Goal: Task Accomplishment & Management: Use online tool/utility

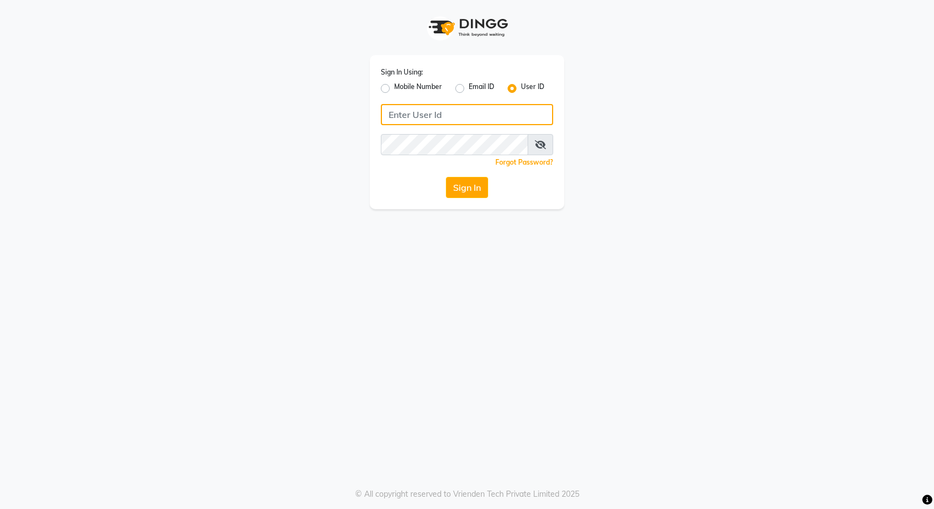
type input "e3591-01"
click at [444, 178] on div "Sign In" at bounding box center [467, 187] width 172 height 21
click at [471, 185] on button "Sign In" at bounding box center [467, 187] width 42 height 21
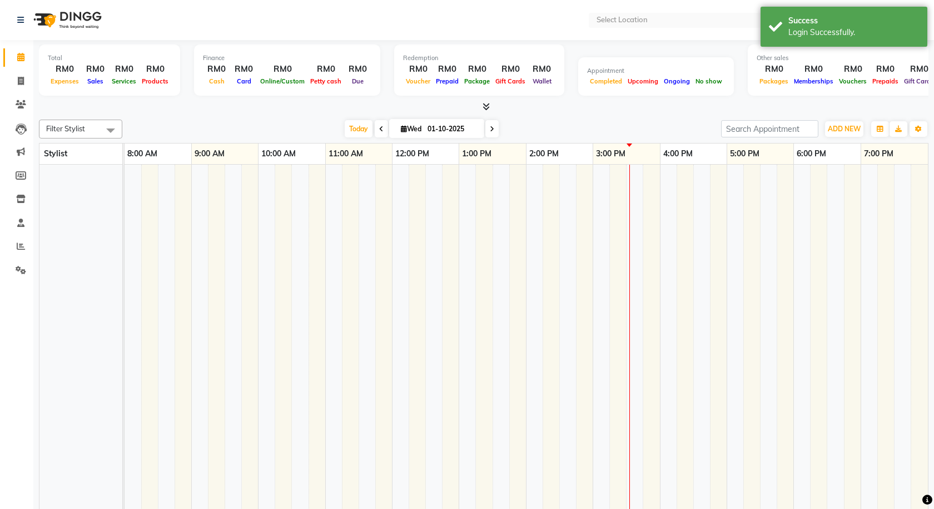
select select "en"
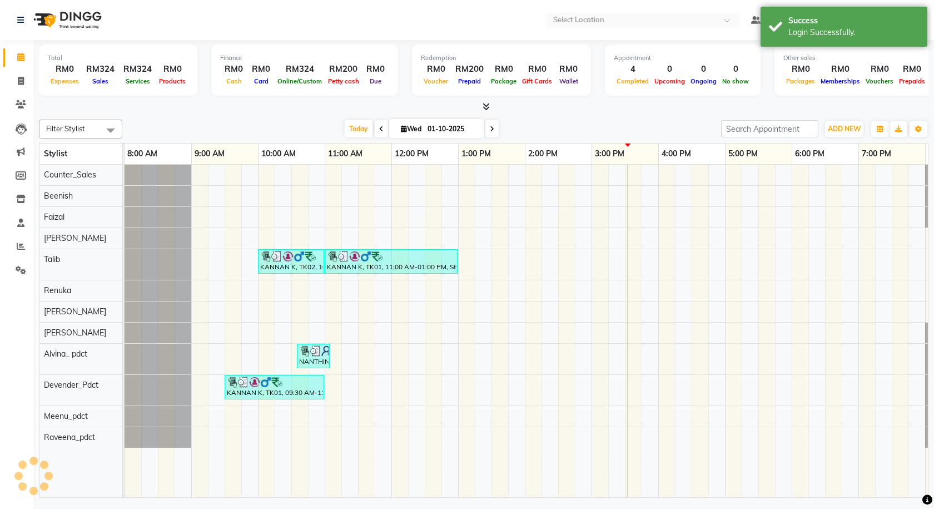
click at [34, 87] on div "Total RM0 Expenses RM324 Sales RM324 Services RM0 Products Finance RM0 Cash RM0…" at bounding box center [483, 270] width 900 height 460
click at [28, 86] on span at bounding box center [20, 81] width 19 height 13
select select "service"
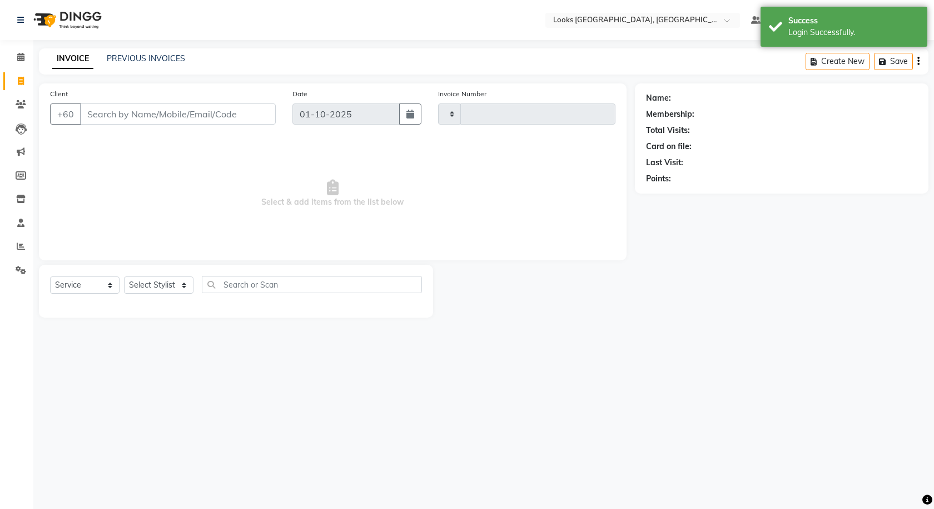
type input "1592"
select select "8109"
click at [99, 60] on div "INVOICE PREVIOUS INVOICES" at bounding box center [112, 59] width 146 height 12
click at [127, 111] on input "Client" at bounding box center [178, 113] width 196 height 21
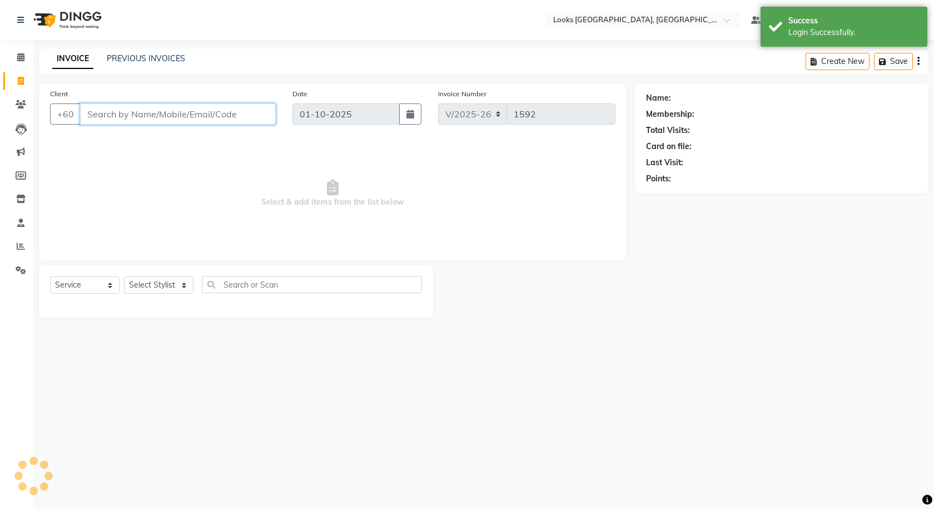
click at [127, 111] on input "Client" at bounding box center [178, 113] width 196 height 21
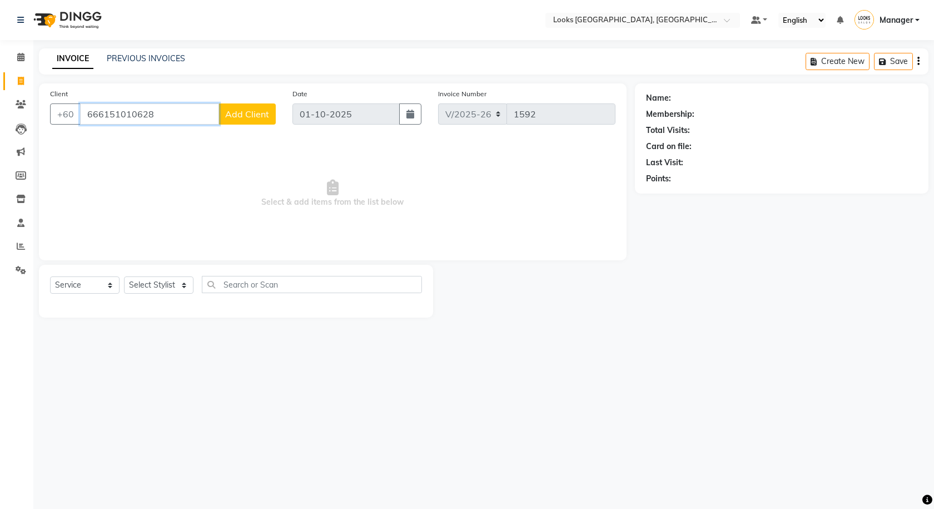
type input "666151010628"
drag, startPoint x: 173, startPoint y: 87, endPoint x: 161, endPoint y: 150, distance: 64.0
click at [173, 110] on div "Client +60 666151010628 Add Client Date 01-10-2025 Invoice Number V/2025 V/2025…" at bounding box center [333, 171] width 588 height 177
click at [161, 150] on span "Select & add items from the list below" at bounding box center [332, 193] width 565 height 111
click at [161, 119] on input "666151010628" at bounding box center [149, 113] width 139 height 21
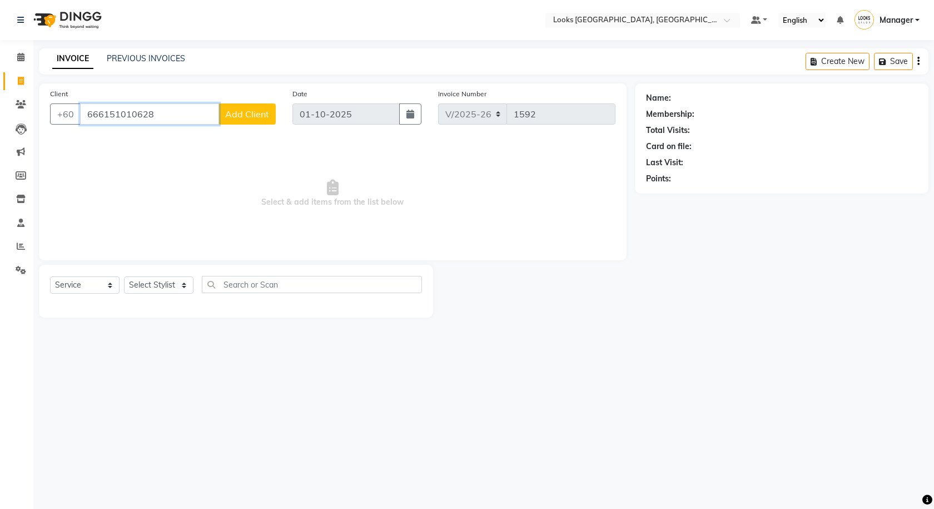
click at [161, 115] on input "666151010628" at bounding box center [149, 113] width 139 height 21
click at [56, 279] on select "Select Service Product Membership Package Voucher Prepaid Gift Card" at bounding box center [84, 284] width 69 height 17
select select "product"
click at [50, 276] on select "Select Service Product Membership Package Voucher Prepaid Gift Card" at bounding box center [84, 284] width 69 height 17
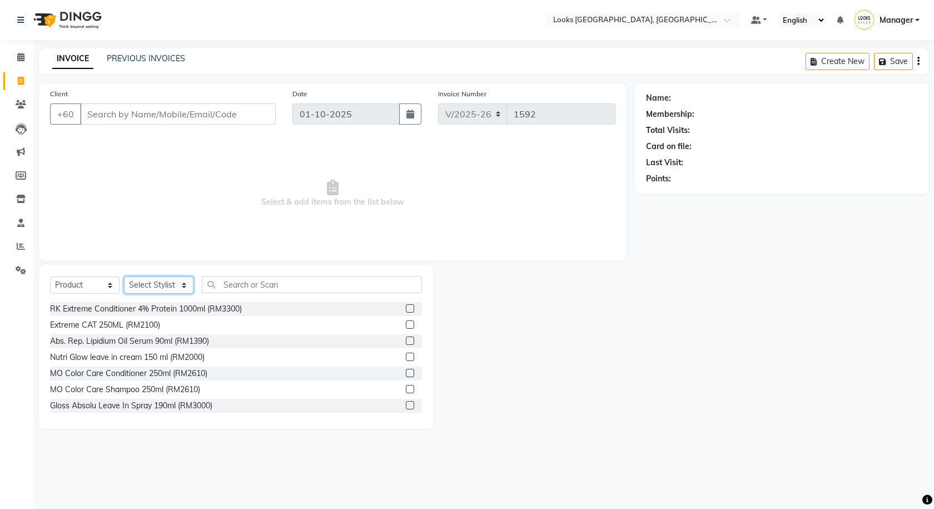
drag, startPoint x: 179, startPoint y: 278, endPoint x: 177, endPoint y: 285, distance: 6.3
click at [179, 278] on select "Select Stylist Alvina_ pdct Awaiz_Mgr Beenish Counter_Sales Cynthia_pdct Devend…" at bounding box center [158, 284] width 69 height 17
click at [177, 285] on select "Select Stylist Alvina_ pdct Awaiz_Mgr Beenish Counter_Sales Cynthia_pdct Devend…" at bounding box center [158, 284] width 69 height 17
click at [124, 276] on select "Select Stylist Alvina_ pdct Awaiz_Mgr Beenish Counter_Sales Cynthia_pdct Devend…" at bounding box center [158, 284] width 69 height 17
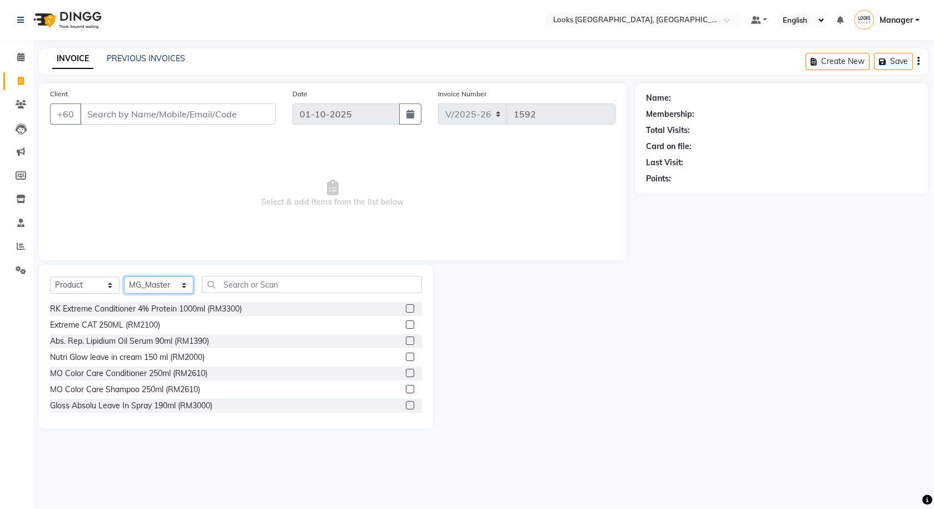
click at [154, 281] on select "Select Stylist Alvina_ pdct Awaiz_Mgr Beenish Counter_Sales Cynthia_pdct Devend…" at bounding box center [158, 284] width 69 height 17
select select "92078"
click at [124, 276] on select "Select Stylist Alvina_ pdct Awaiz_Mgr Beenish Counter_Sales Cynthia_pdct Devend…" at bounding box center [158, 284] width 69 height 17
click at [245, 286] on input "text" at bounding box center [312, 284] width 220 height 17
click at [247, 285] on input "text" at bounding box center [312, 284] width 220 height 17
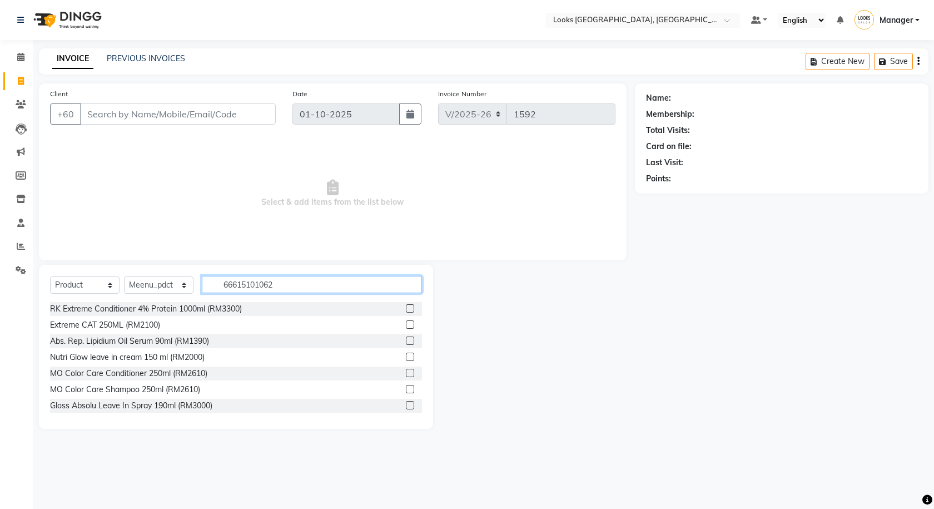
type input "666151010628"
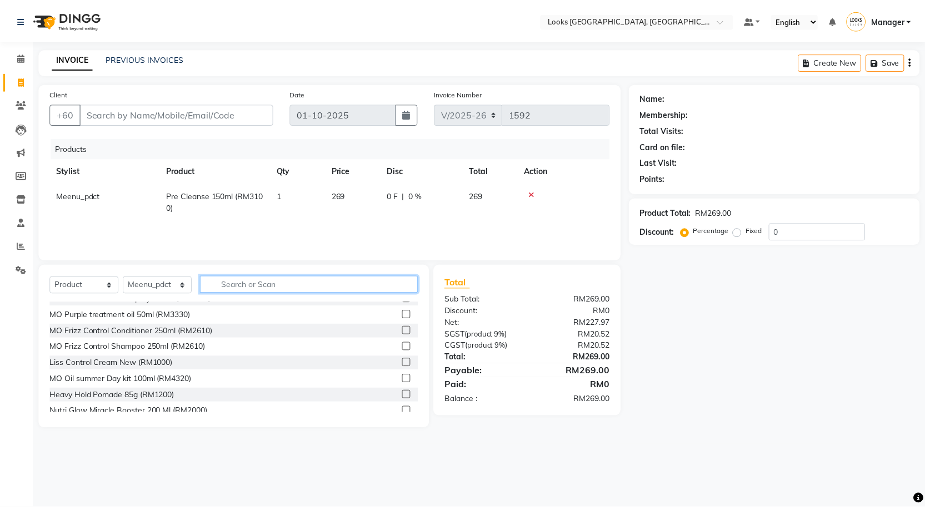
scroll to position [111, 0]
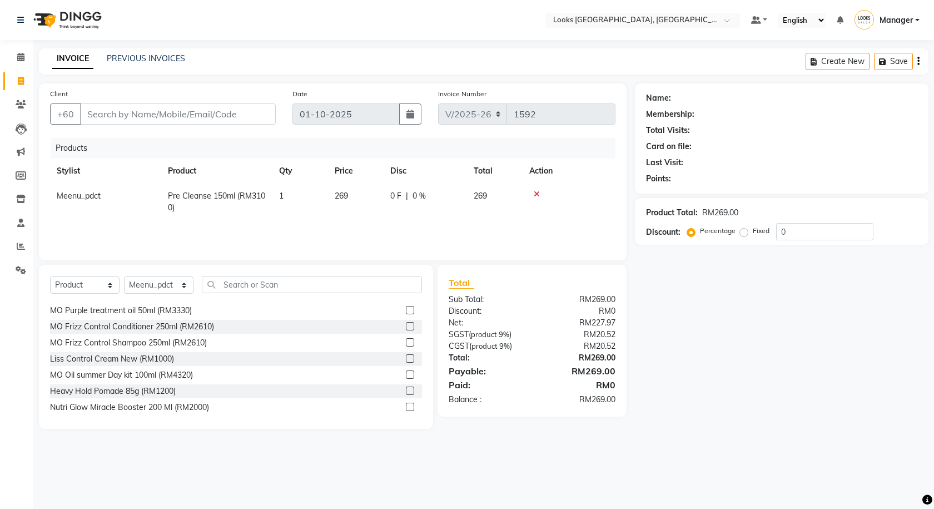
click at [744, 349] on div "Name: Membership: Total Visits: Card on file: Last Visit: Points: Product Total…" at bounding box center [786, 255] width 302 height 345
drag, startPoint x: 213, startPoint y: 101, endPoint x: 212, endPoint y: 112, distance: 11.1
click at [213, 106] on div "Client +60" at bounding box center [163, 111] width 242 height 46
click at [213, 112] on input "Client" at bounding box center [178, 113] width 196 height 21
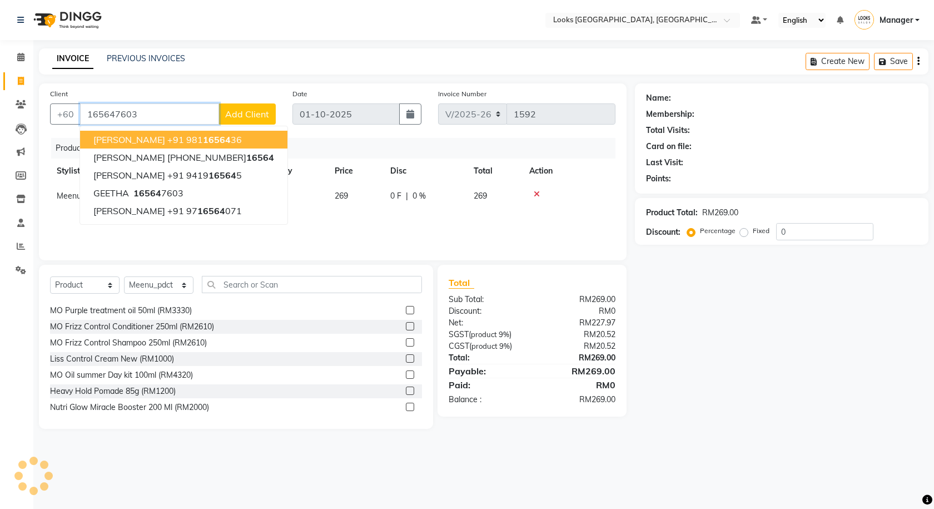
type input "165647603"
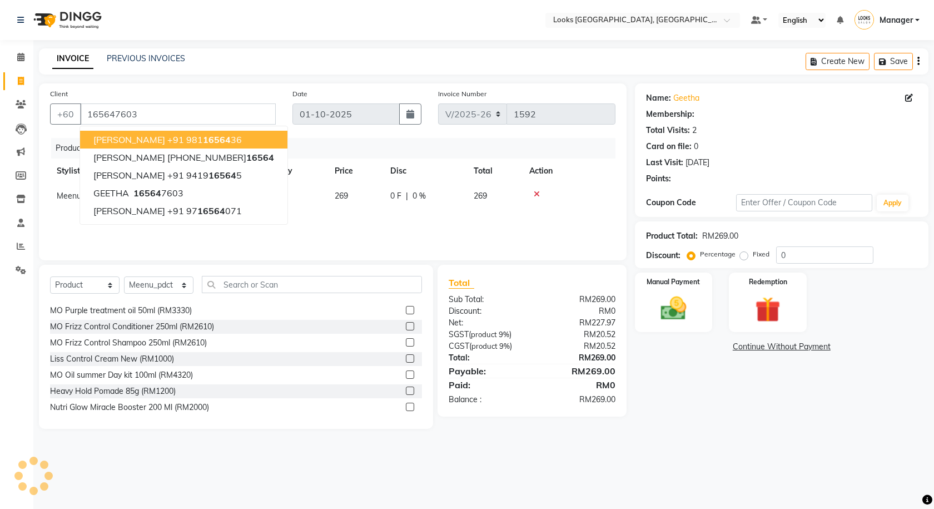
select select "1: Object"
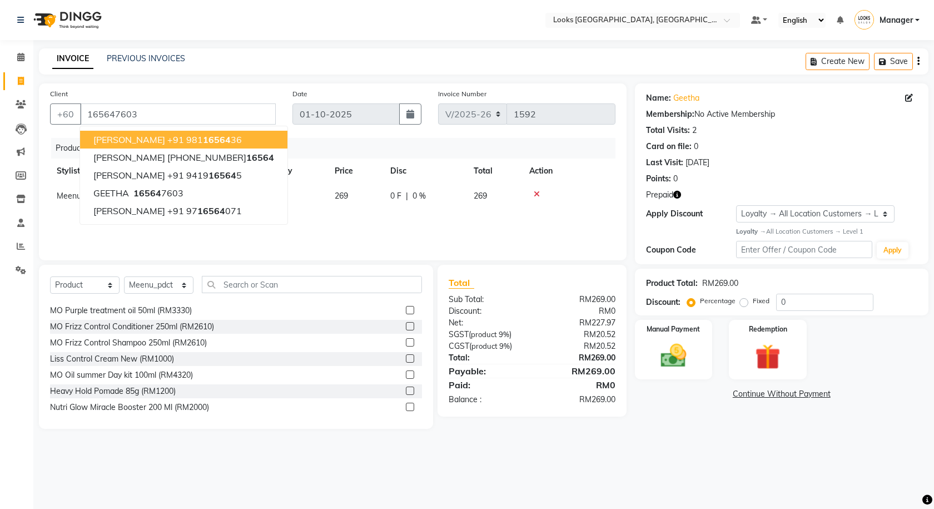
click at [638, 86] on div "Name: Geetha Membership: No Active Membership Total Visits: 2 Card on file: 0 L…" at bounding box center [781, 173] width 293 height 181
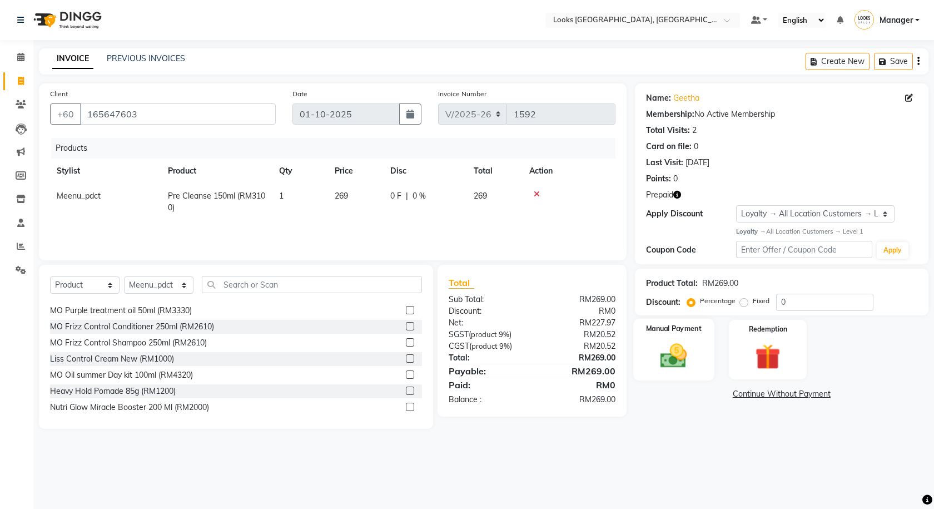
click at [673, 349] on img at bounding box center [673, 355] width 43 height 31
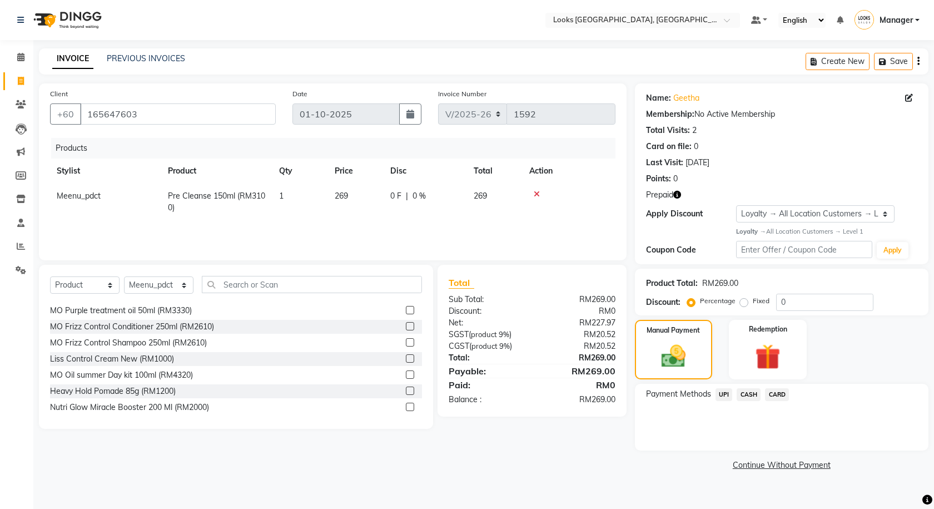
drag, startPoint x: 756, startPoint y: 387, endPoint x: 769, endPoint y: 403, distance: 20.1
click at [761, 397] on div "Payment Methods UPI CASH CARD" at bounding box center [781, 395] width 271 height 15
click at [773, 401] on div "CARD" at bounding box center [774, 395] width 28 height 15
click at [774, 399] on span "CARD" at bounding box center [777, 394] width 24 height 13
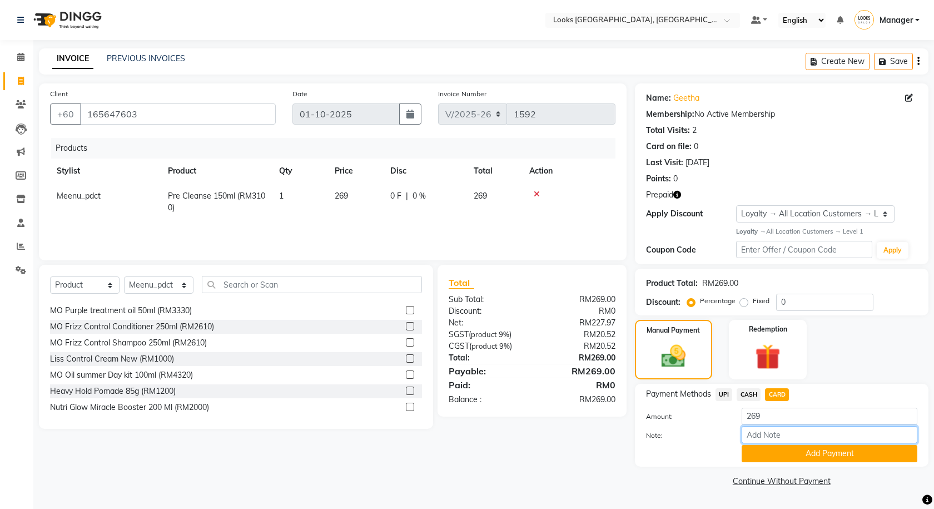
click at [841, 434] on input "Note:" at bounding box center [829, 434] width 176 height 17
type input "8722"
click at [833, 453] on button "Add Payment" at bounding box center [829, 453] width 176 height 17
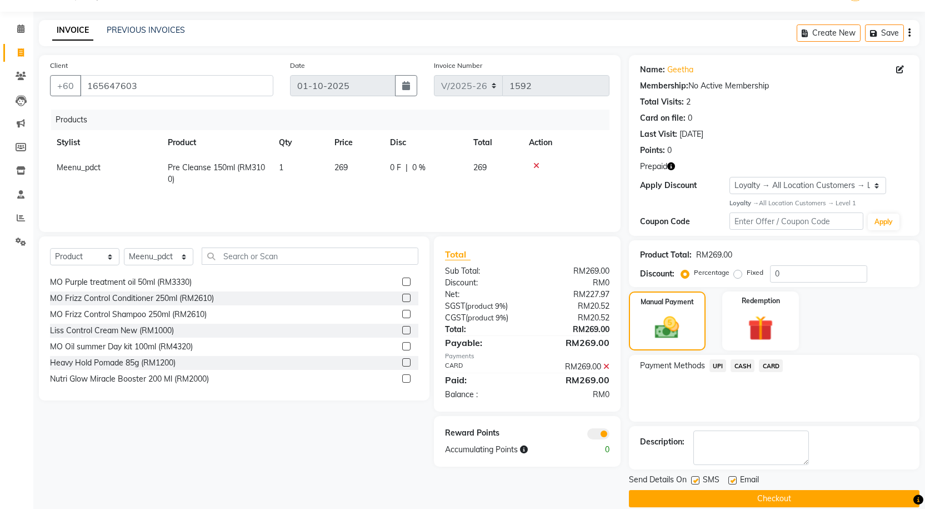
scroll to position [43, 0]
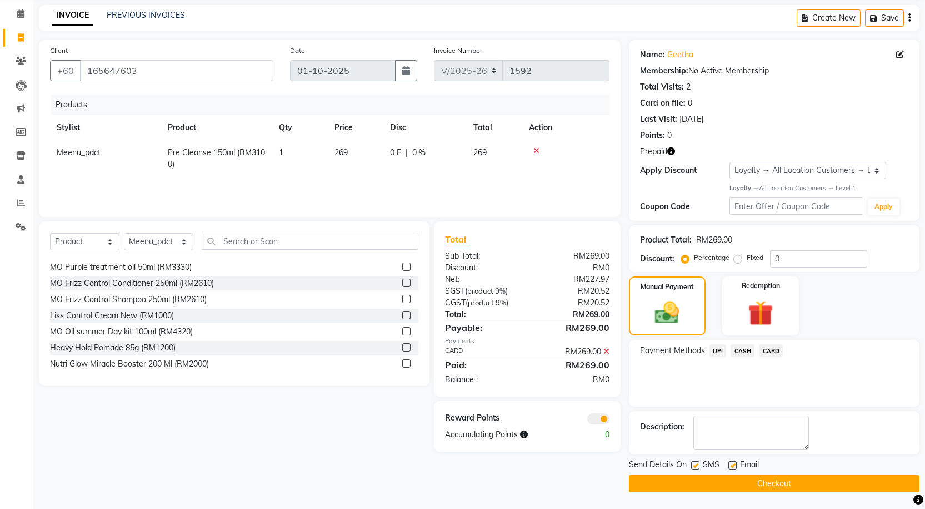
click at [771, 347] on span "CARD" at bounding box center [771, 350] width 24 height 13
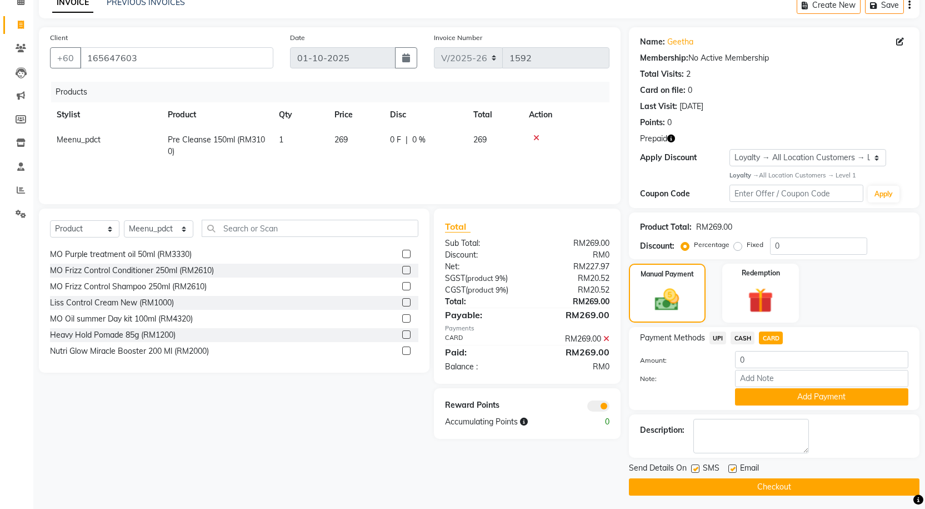
scroll to position [59, 0]
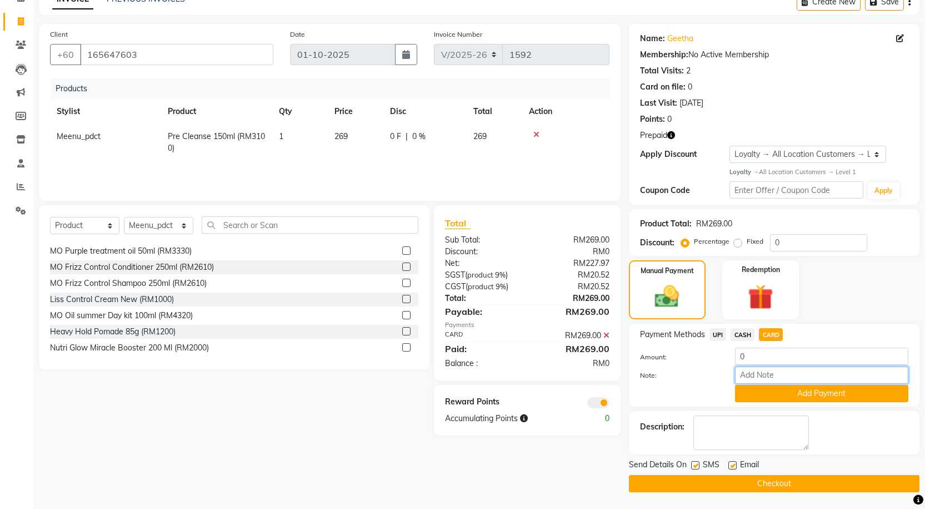
click at [768, 381] on input "Note:" at bounding box center [821, 374] width 173 height 17
click at [608, 334] on icon at bounding box center [607, 335] width 6 height 8
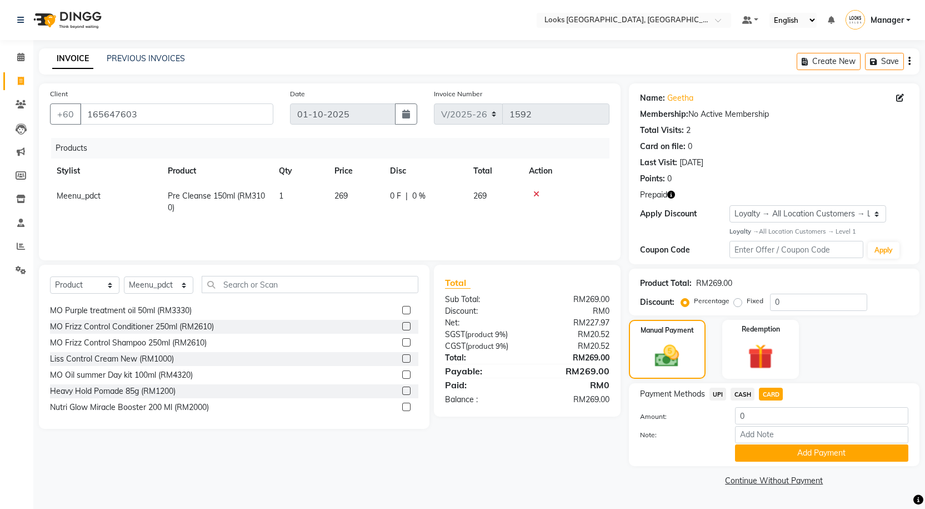
scroll to position [0, 0]
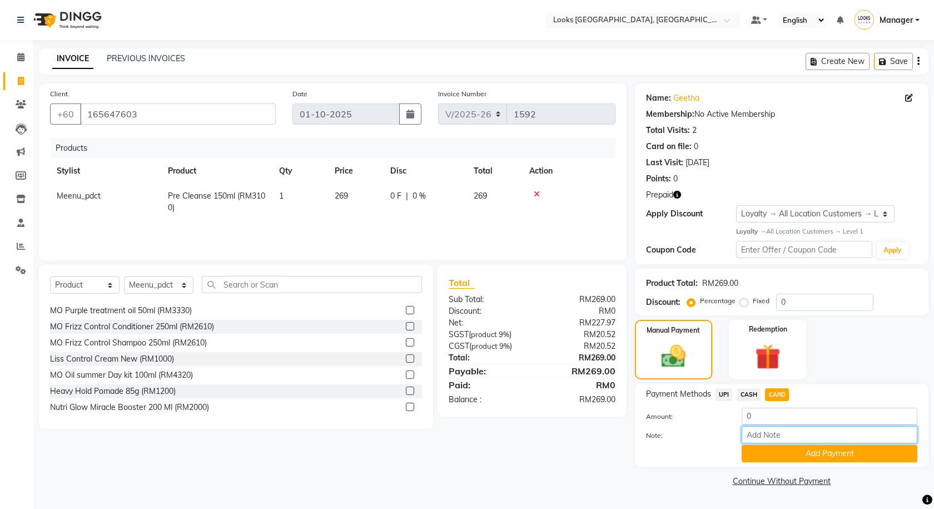
click at [773, 433] on input "Note:" at bounding box center [829, 434] width 176 height 17
type input "8722"
click at [817, 451] on button "Add Payment" at bounding box center [829, 453] width 176 height 17
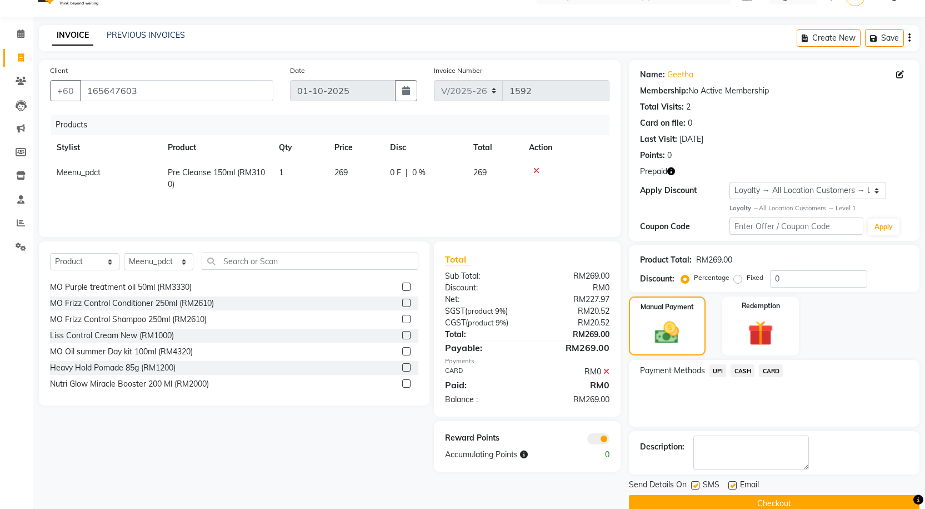
scroll to position [43, 0]
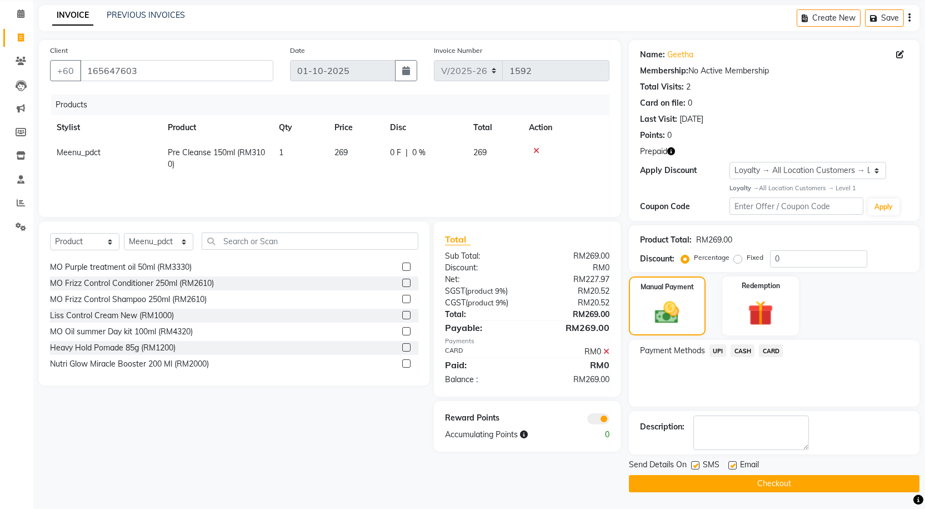
click at [596, 429] on div "0" at bounding box center [595, 435] width 45 height 12
click at [608, 349] on icon at bounding box center [607, 351] width 6 height 8
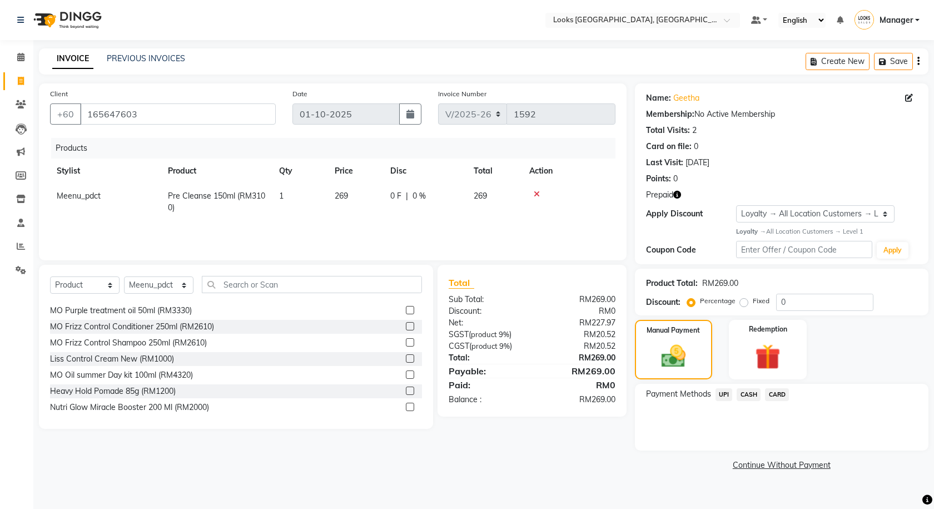
click at [764, 390] on div "Payment Methods UPI CASH CARD" at bounding box center [781, 417] width 293 height 67
click at [765, 391] on span "CARD" at bounding box center [777, 394] width 24 height 13
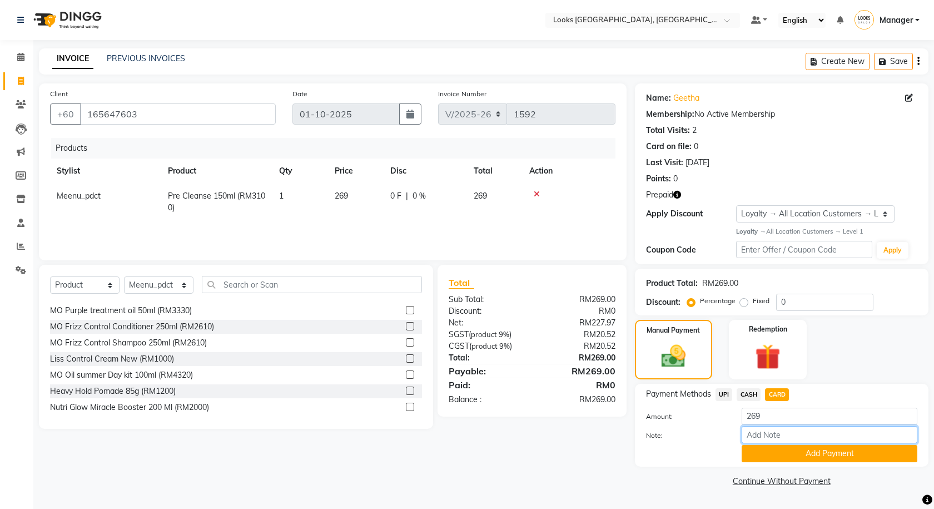
click at [756, 437] on input "Note:" at bounding box center [829, 434] width 176 height 17
type input "8722"
click at [794, 457] on button "Add Payment" at bounding box center [829, 453] width 176 height 17
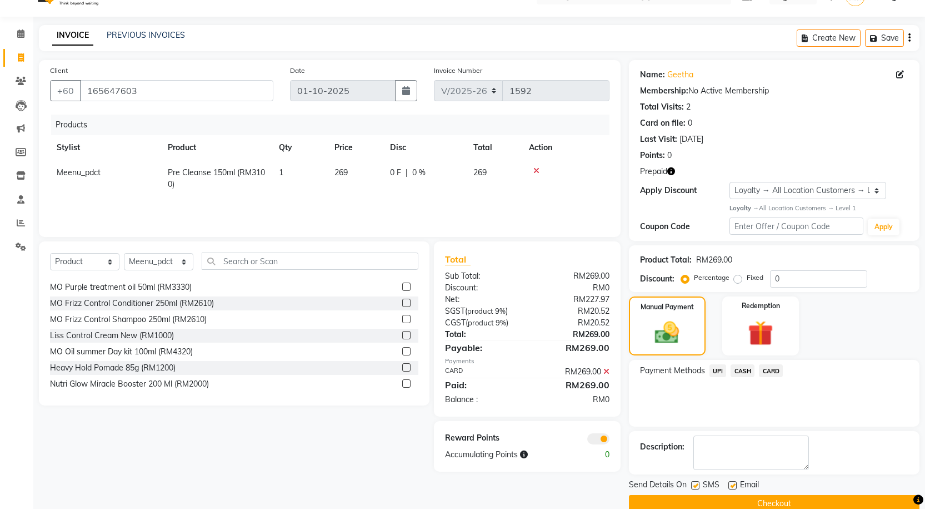
scroll to position [43, 0]
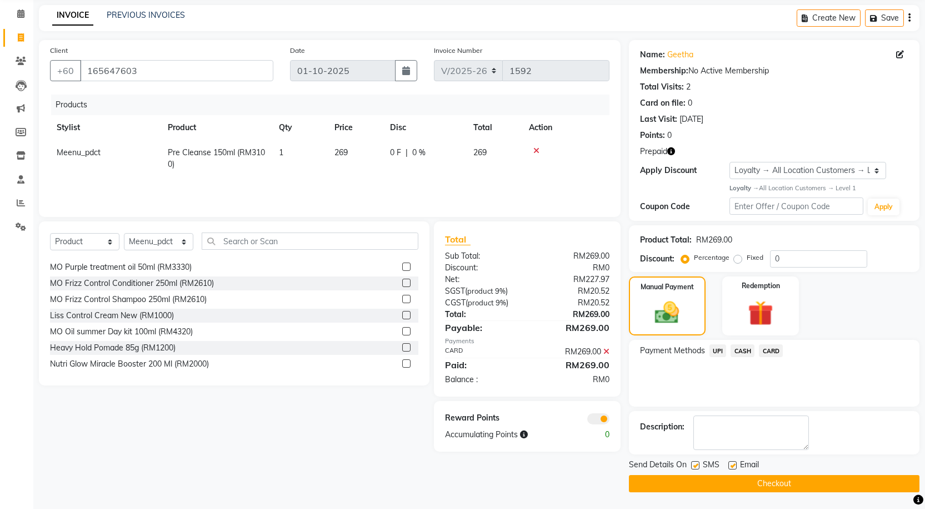
click at [598, 417] on span at bounding box center [599, 418] width 22 height 11
click at [610, 420] on input "checkbox" at bounding box center [610, 420] width 0 height 0
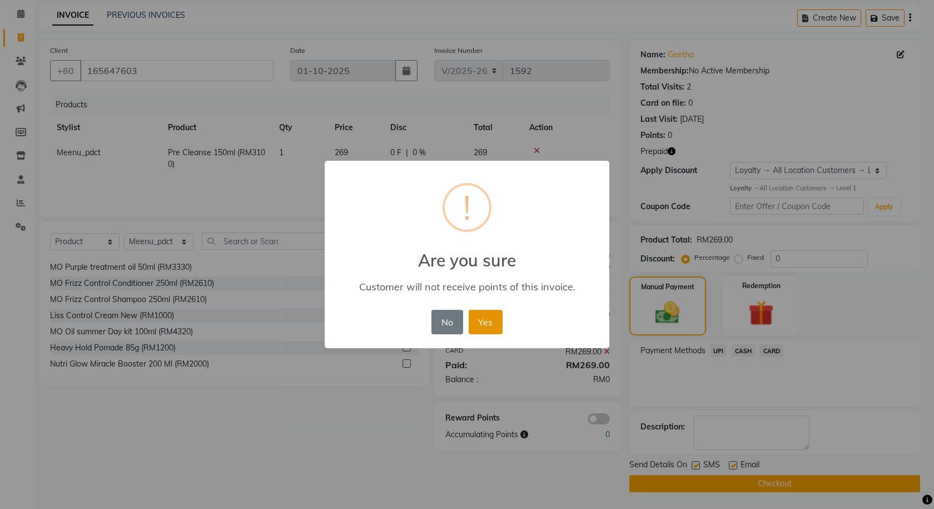
click at [484, 326] on button "Yes" at bounding box center [486, 322] width 34 height 24
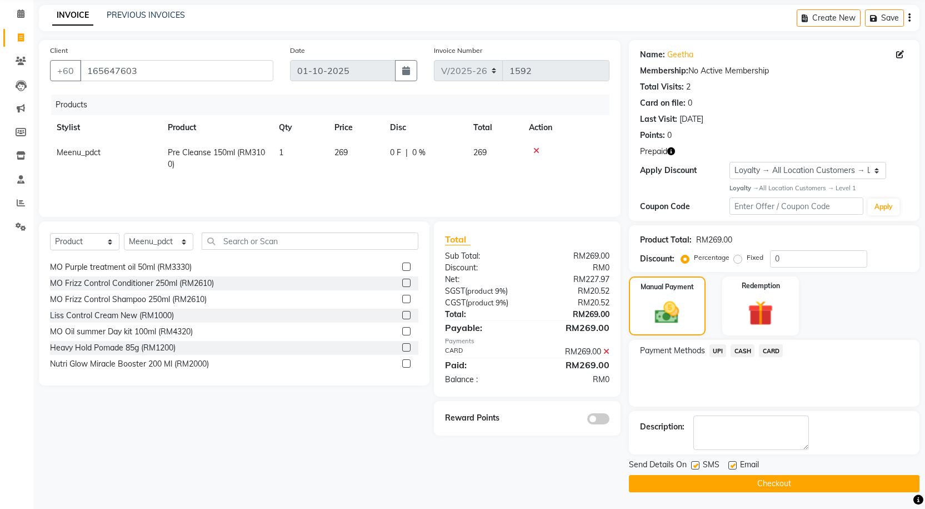
click at [769, 492] on main "INVOICE PREVIOUS INVOICES Create New Save Client +60 165647603 Date 01-10-2025 …" at bounding box center [479, 257] width 892 height 504
click at [774, 480] on button "Checkout" at bounding box center [774, 483] width 291 height 17
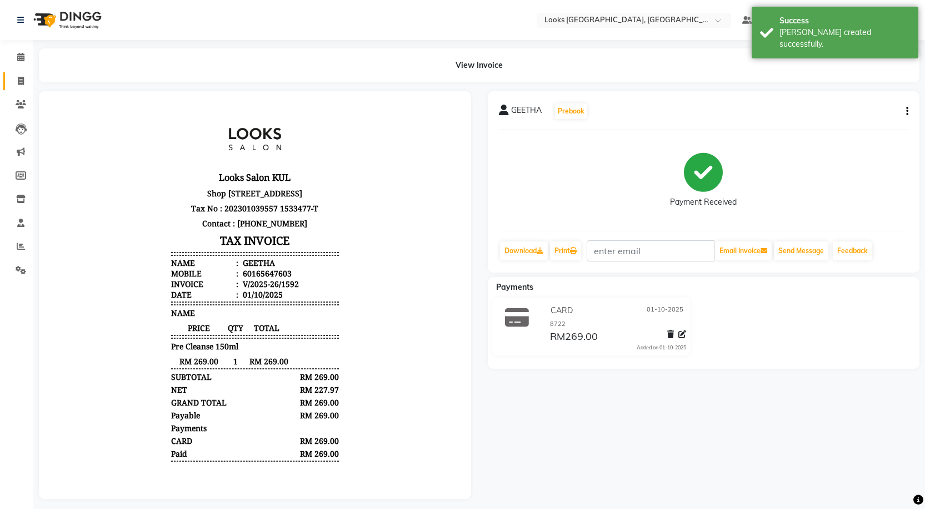
click at [27, 78] on span at bounding box center [20, 81] width 19 height 13
select select "service"
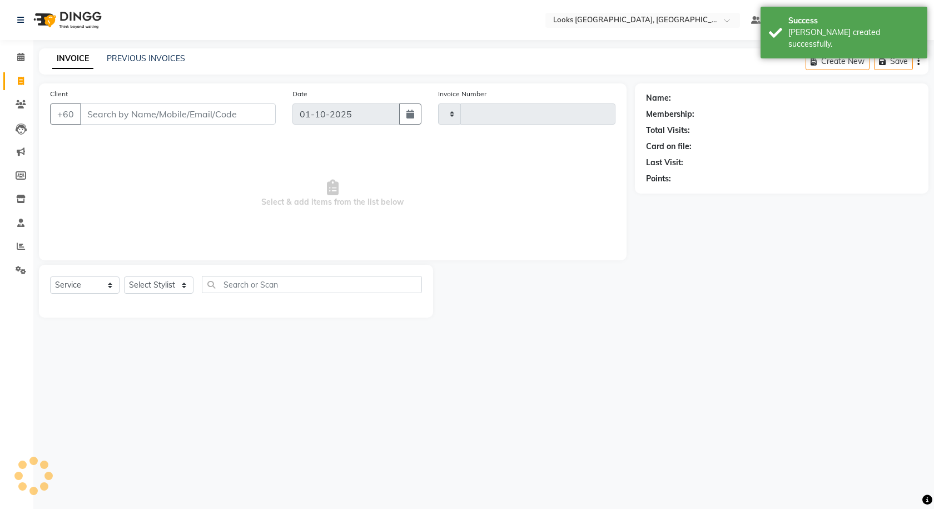
type input "1593"
select select "8109"
click at [129, 58] on link "PREVIOUS INVOICES" at bounding box center [146, 58] width 78 height 10
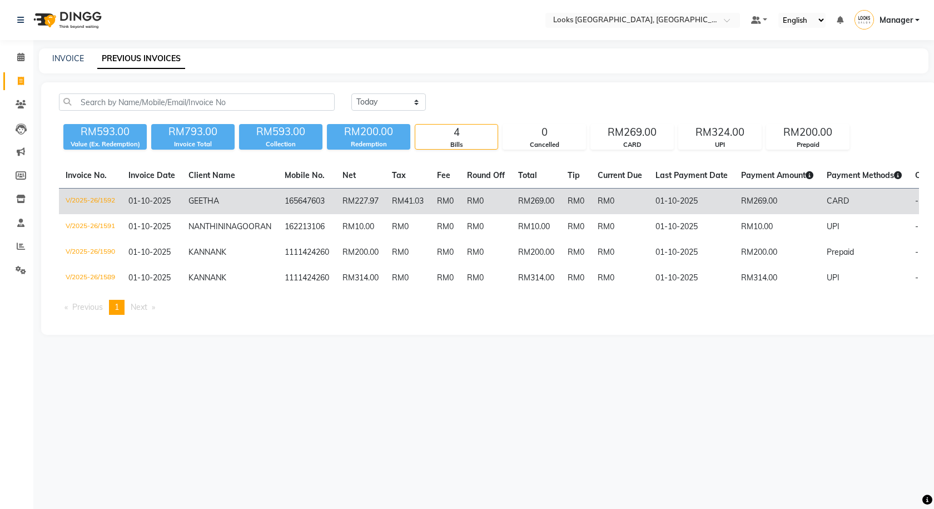
click at [241, 211] on td "GEETHA" at bounding box center [230, 201] width 96 height 26
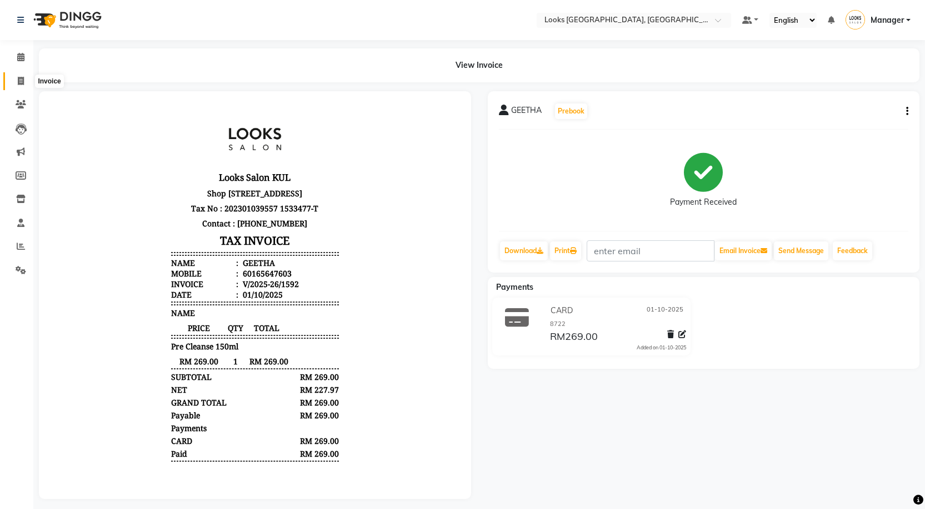
click at [22, 79] on icon at bounding box center [21, 81] width 6 height 8
select select "service"
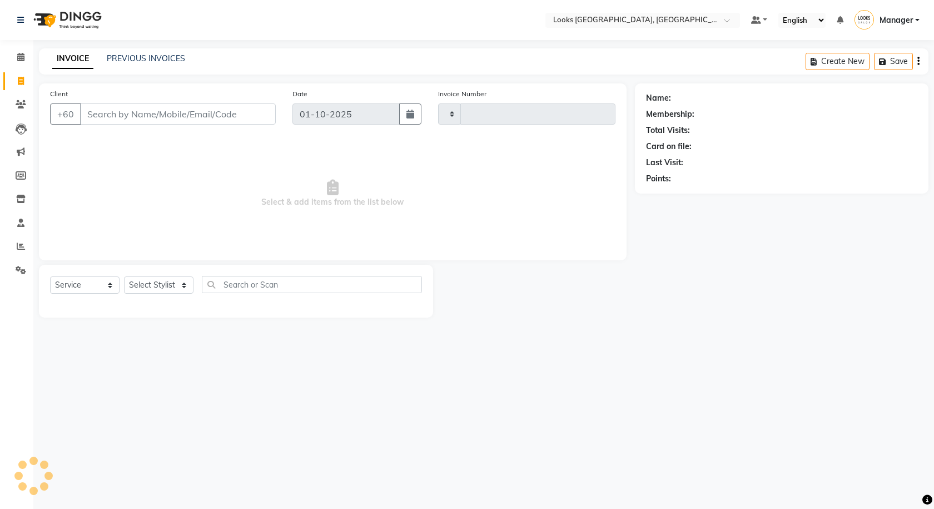
type input "1593"
select select "8109"
